Goal: Obtain resource: Obtain resource

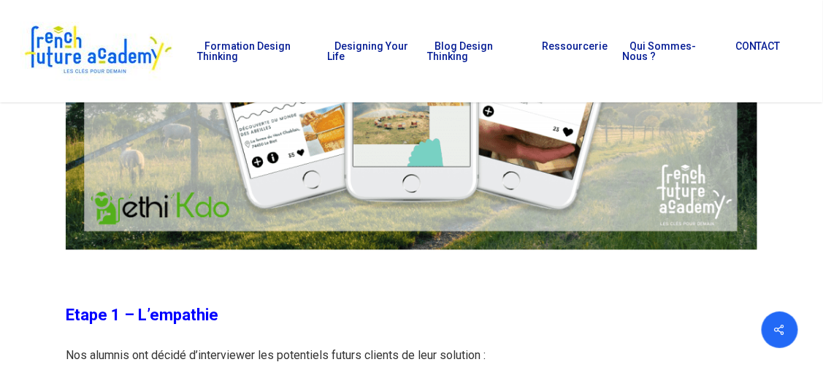
scroll to position [5042, 0]
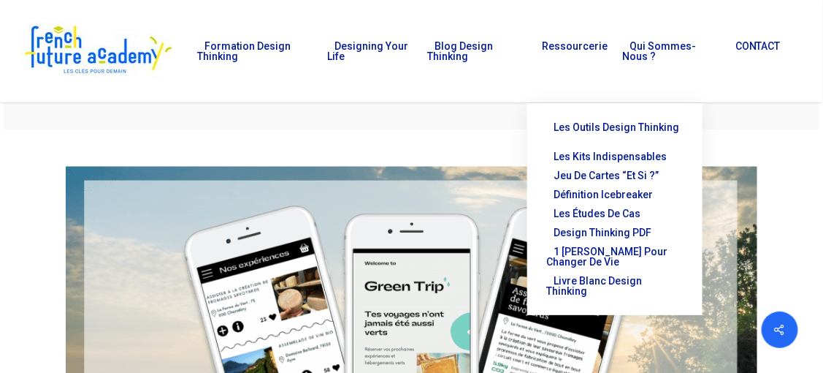
click at [600, 126] on span "Les outils Design Thinking" at bounding box center [617, 127] width 126 height 12
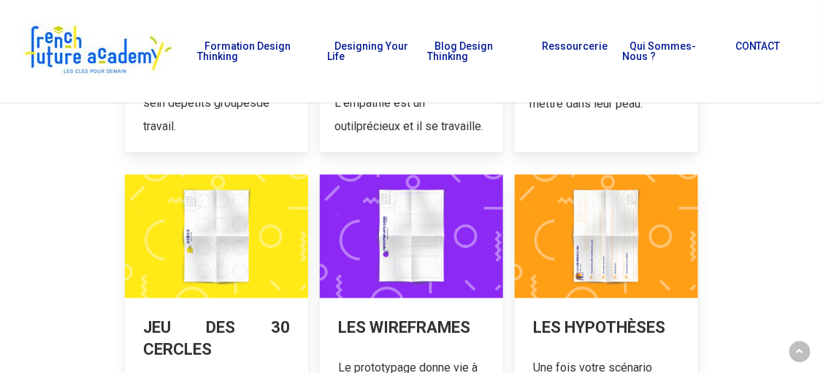
scroll to position [511, 0]
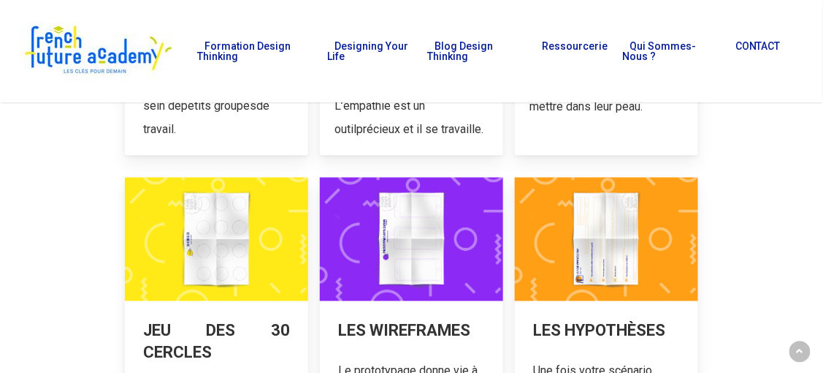
click at [408, 246] on link at bounding box center [411, 370] width 183 height 384
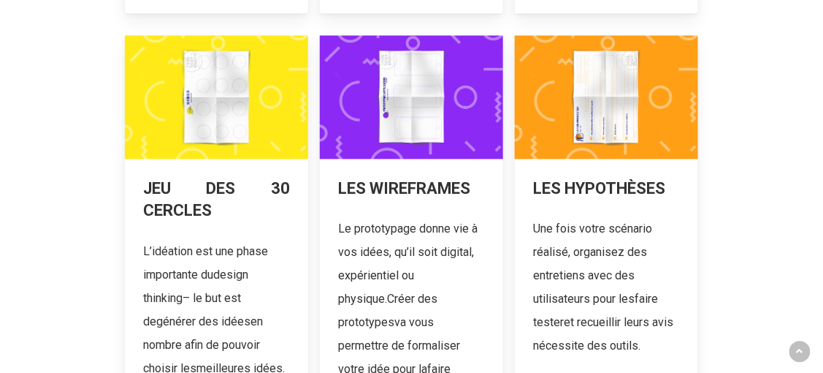
scroll to position [658, 0]
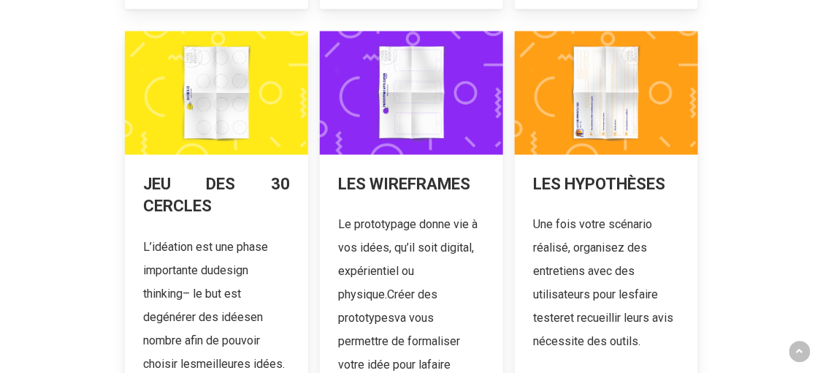
click at [610, 99] on link at bounding box center [606, 223] width 183 height 384
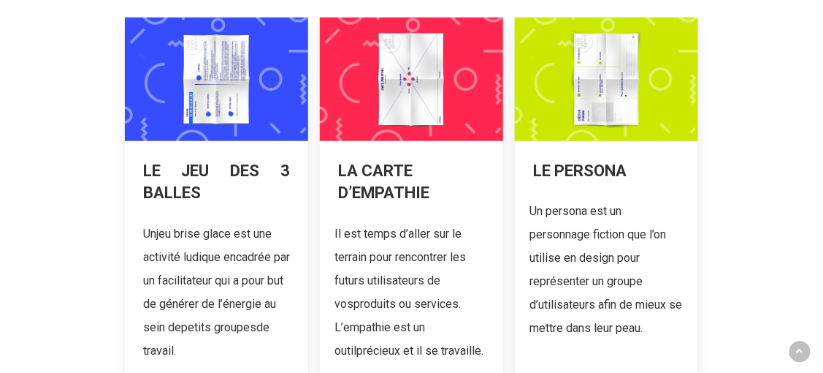
scroll to position [292, 0]
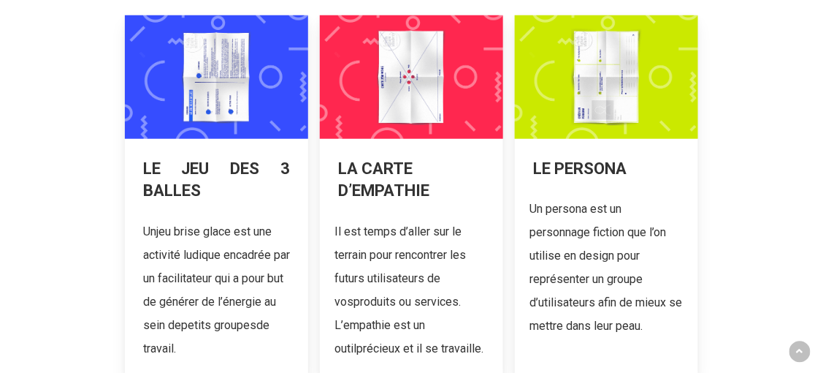
click at [592, 107] on link at bounding box center [606, 194] width 183 height 359
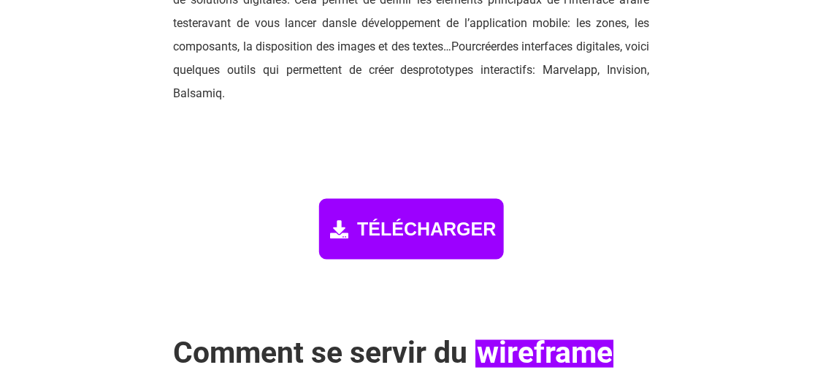
scroll to position [2046, 0]
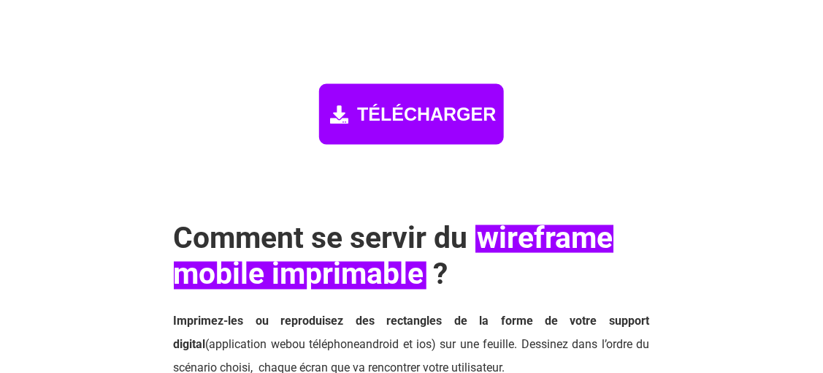
click at [385, 106] on span "TÉLÉCHARGER" at bounding box center [426, 114] width 139 height 21
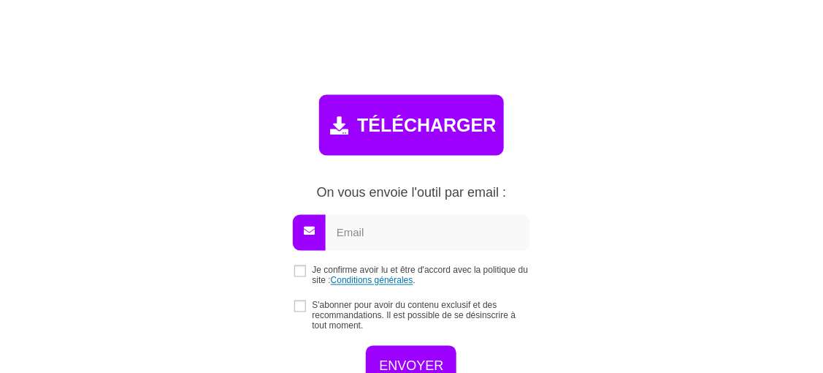
scroll to position [2033, 0]
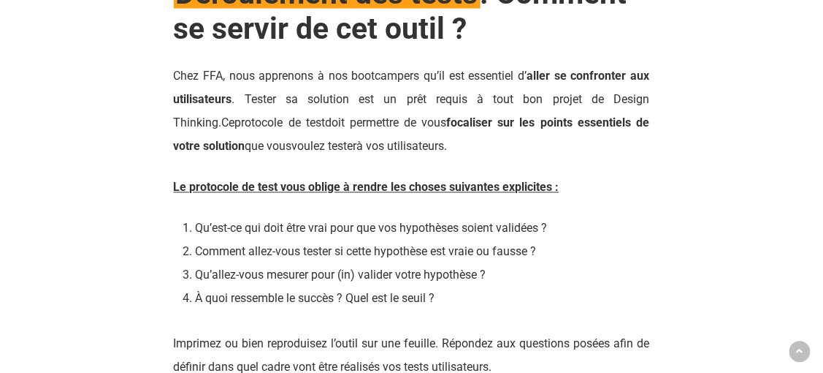
scroll to position [2265, 0]
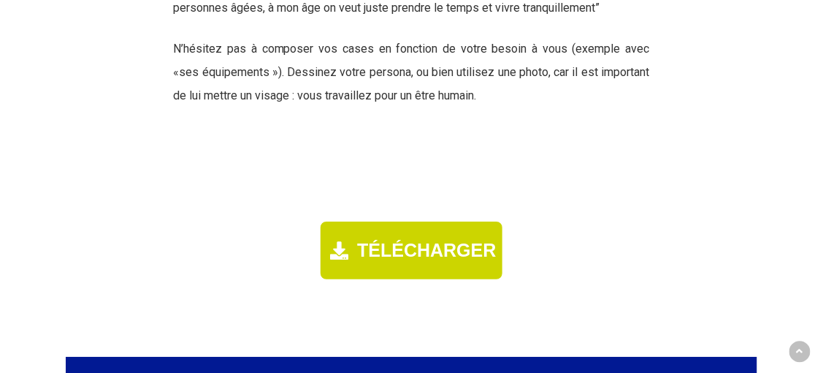
scroll to position [2996, 0]
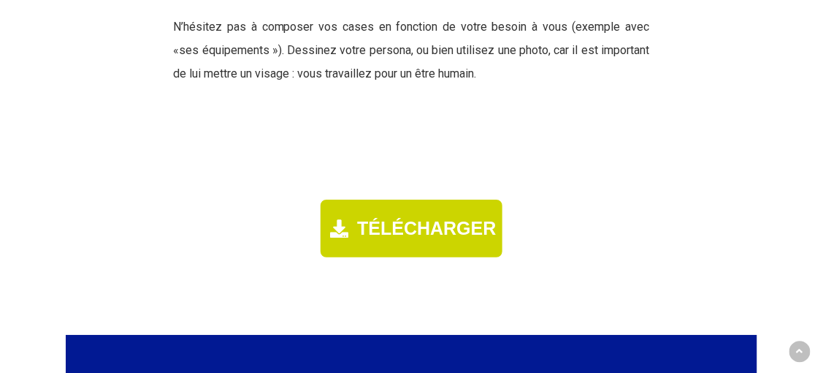
click at [435, 218] on span "TÉLÉCHARGER" at bounding box center [426, 228] width 139 height 21
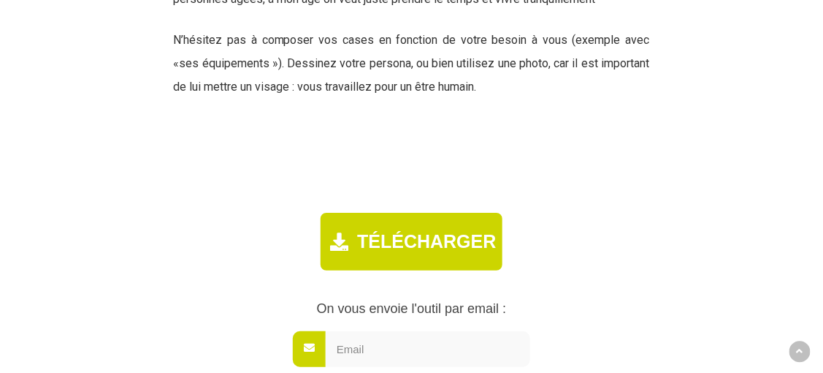
scroll to position [3129, 0]
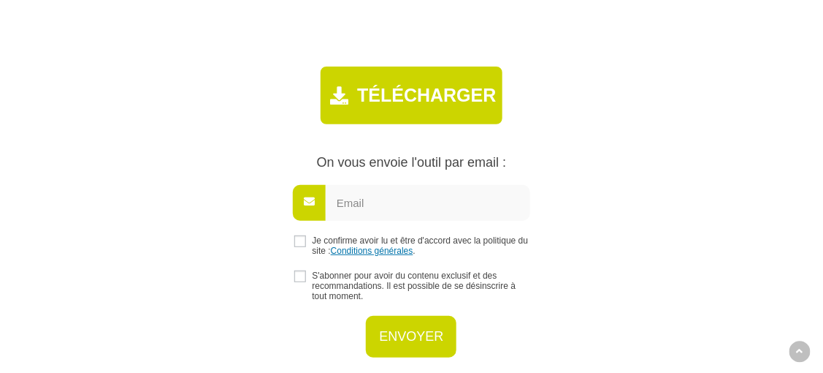
click at [297, 235] on input "checkbox" at bounding box center [300, 241] width 12 height 12
checkbox input "true"
click at [368, 185] on input "email" at bounding box center [428, 203] width 205 height 36
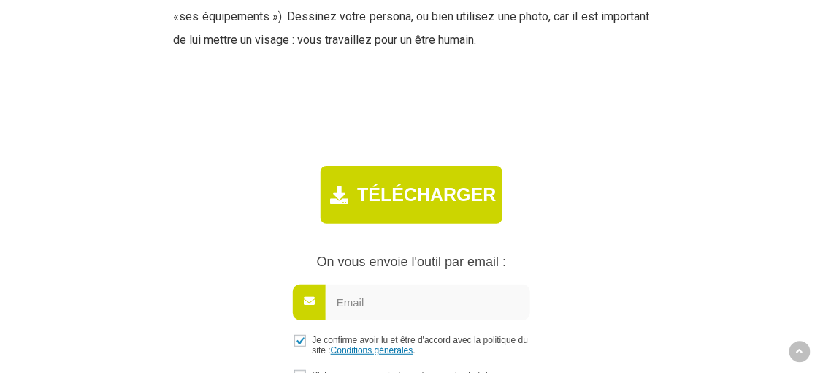
scroll to position [3056, 0]
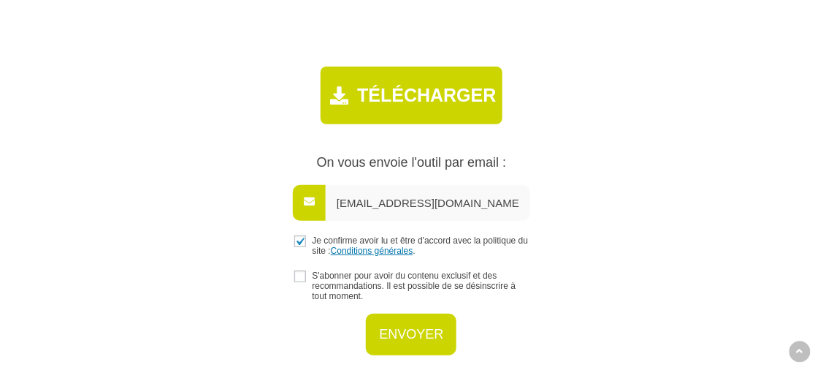
type input "nafi_amir@hotmail.com"
click at [403, 313] on input "ENVOYER" at bounding box center [411, 334] width 91 height 42
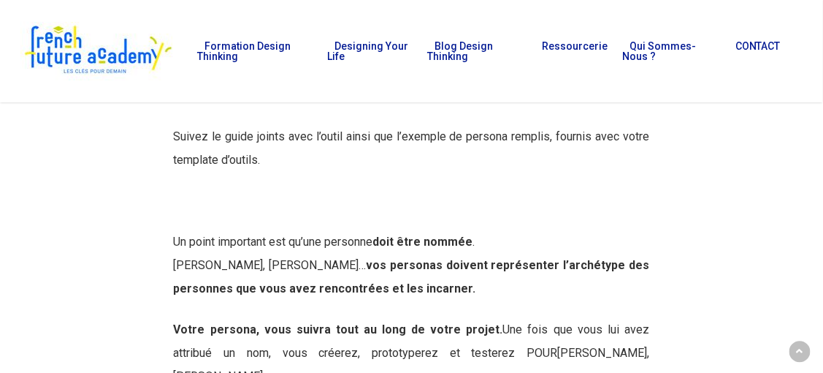
scroll to position [2031, 0]
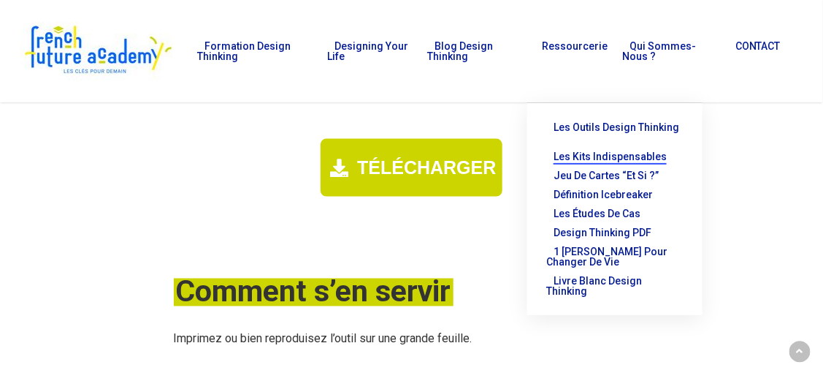
click at [606, 151] on span "Les kits indispensables" at bounding box center [610, 157] width 113 height 12
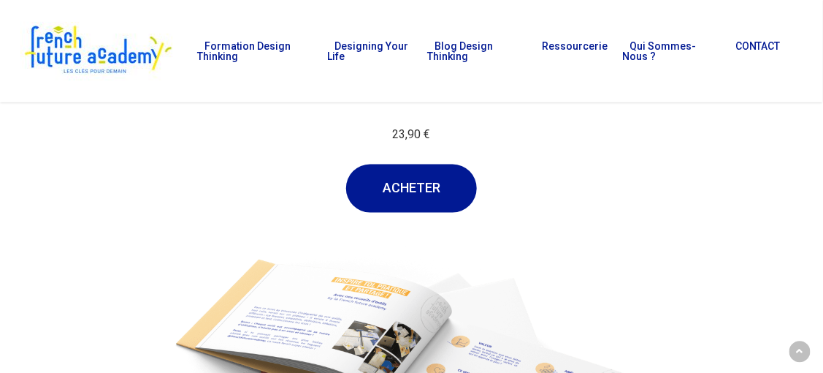
scroll to position [438, 0]
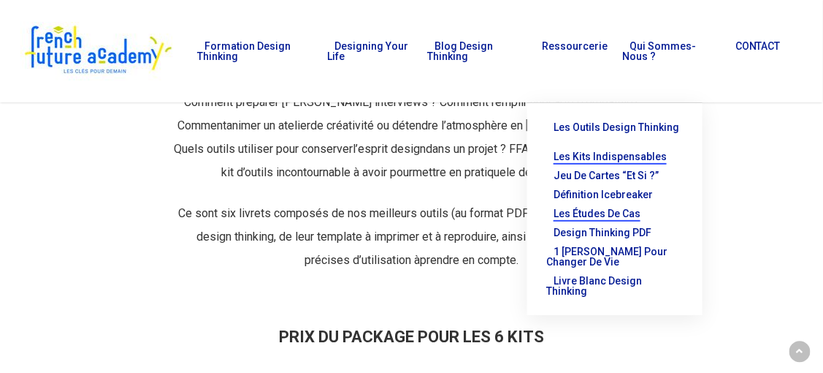
click at [598, 208] on span "Les études de cas" at bounding box center [597, 214] width 87 height 12
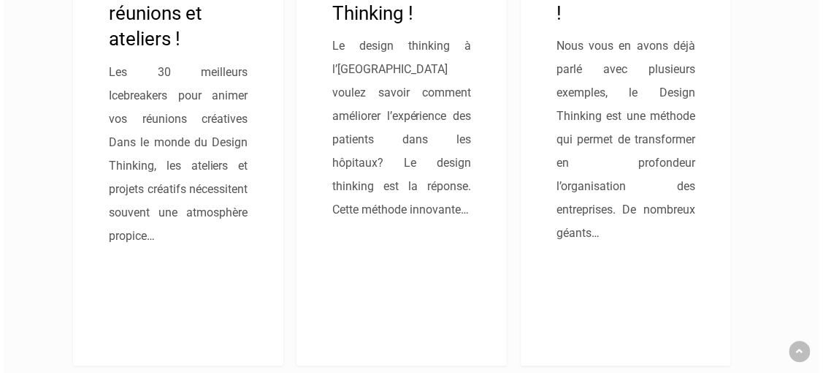
scroll to position [585, 0]
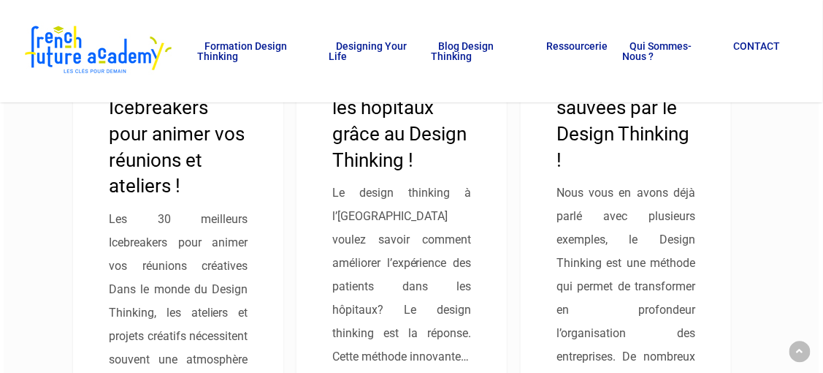
click at [620, 122] on link "3 entreprises sauvées par le Design Thinking !" at bounding box center [626, 201] width 210 height 623
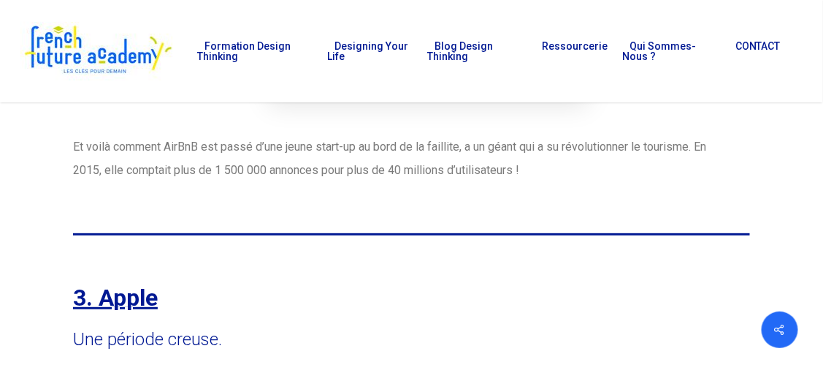
scroll to position [5423, 0]
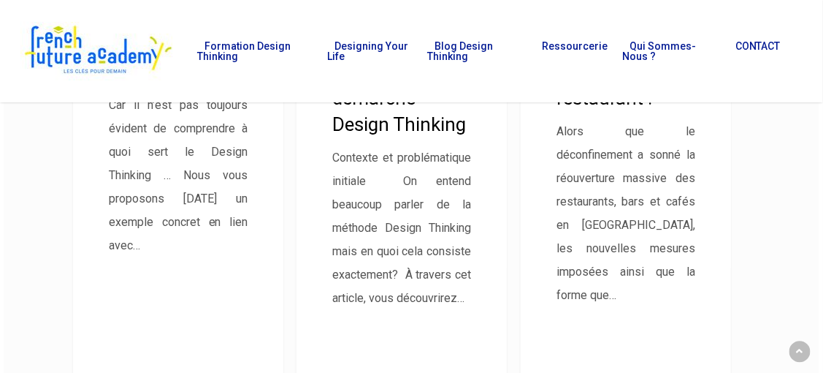
scroll to position [1242, 0]
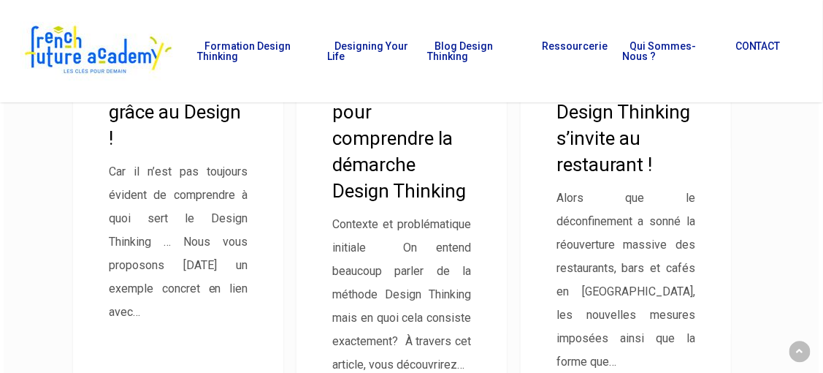
click at [615, 117] on link "Projet Design Thinking – Le Design Thinking s’invite au restaurant !" at bounding box center [626, 179] width 210 height 623
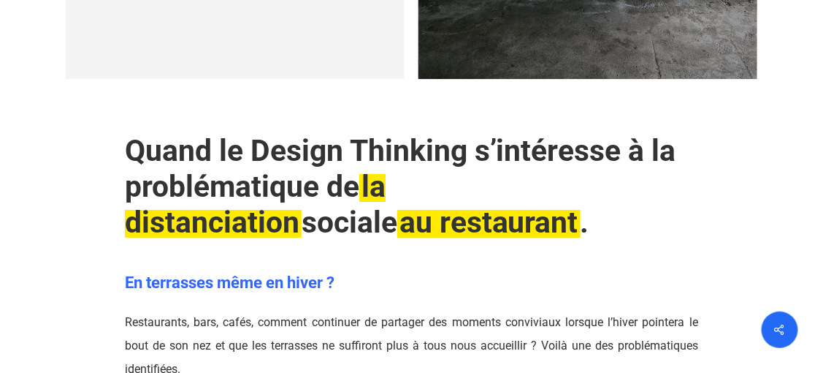
scroll to position [1096, 0]
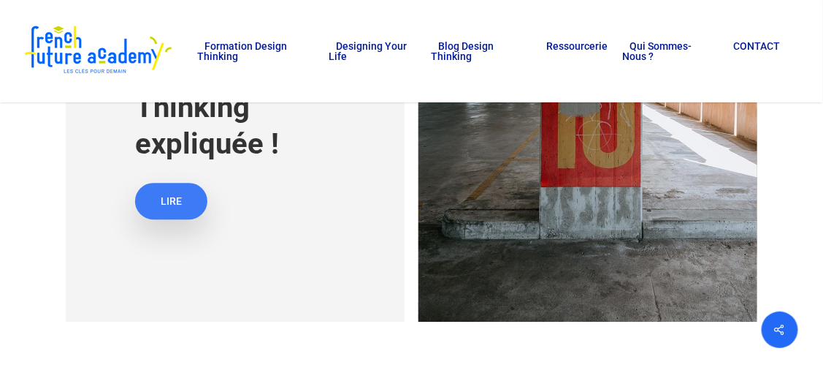
click at [200, 196] on link "LIRE" at bounding box center [171, 201] width 72 height 37
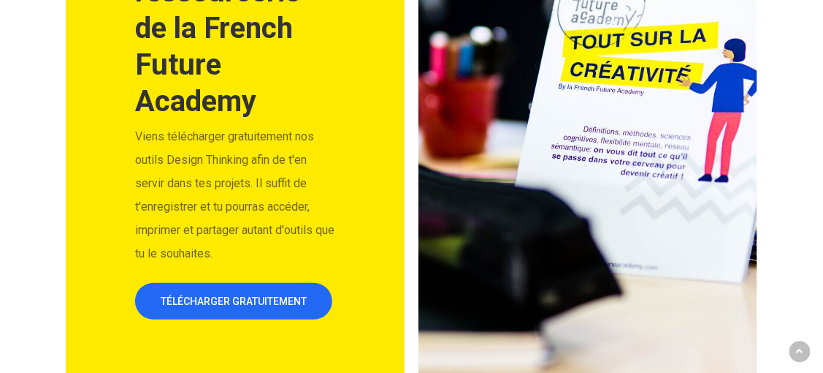
scroll to position [4749, 0]
